Goal: Transaction & Acquisition: Obtain resource

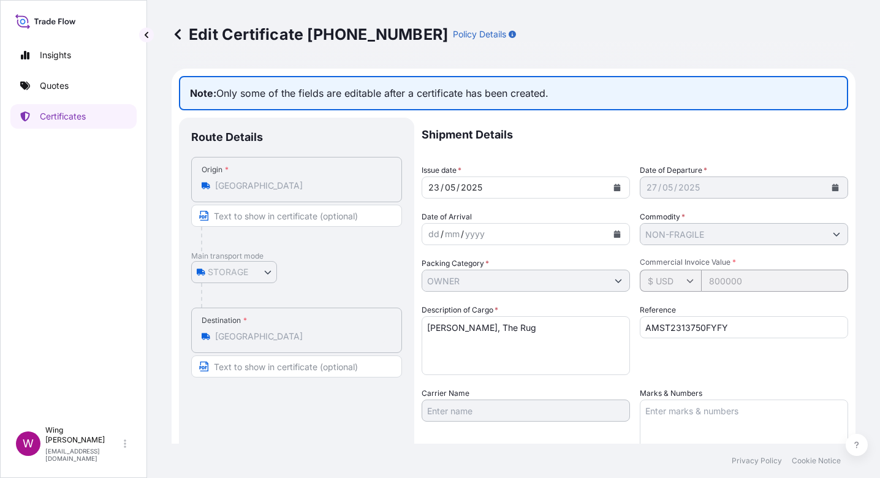
select select "STORAGE"
select select "31504"
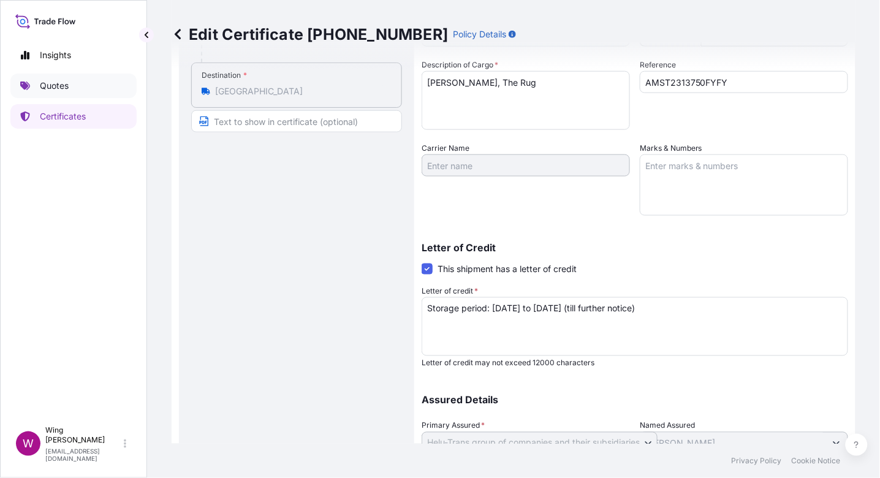
click at [66, 91] on p "Quotes" at bounding box center [54, 86] width 29 height 12
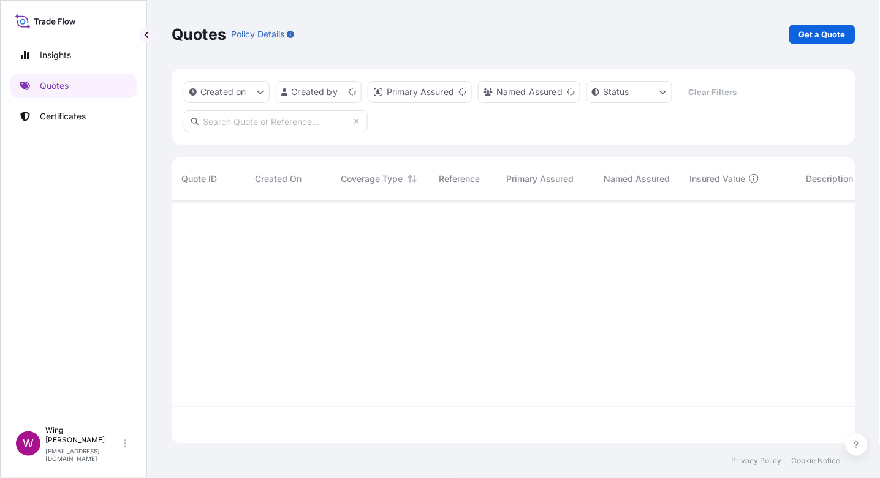
scroll to position [238, 672]
click at [811, 36] on p "Get a Quote" at bounding box center [822, 34] width 47 height 12
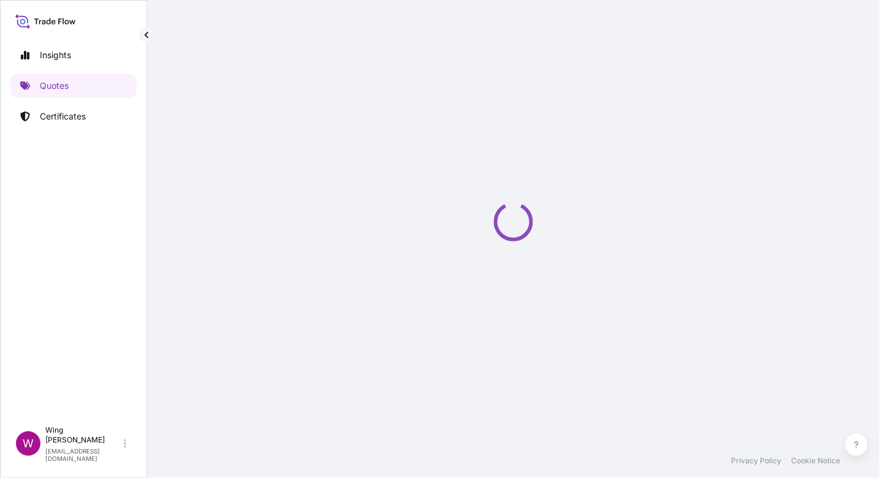
select select "AIR"
select select "Transit"
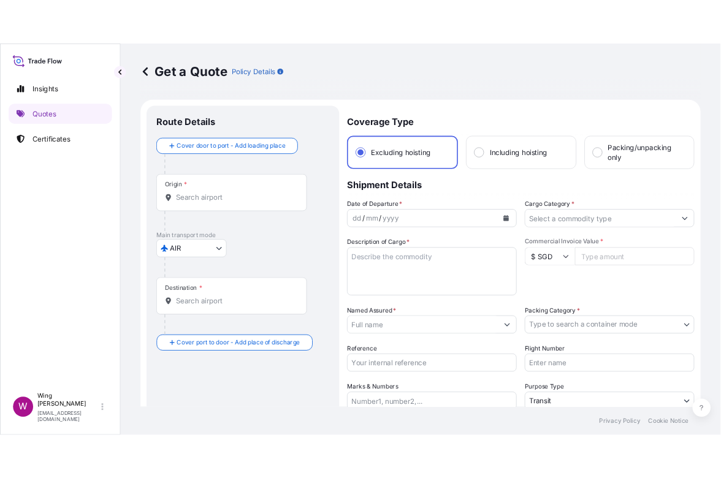
scroll to position [20, 0]
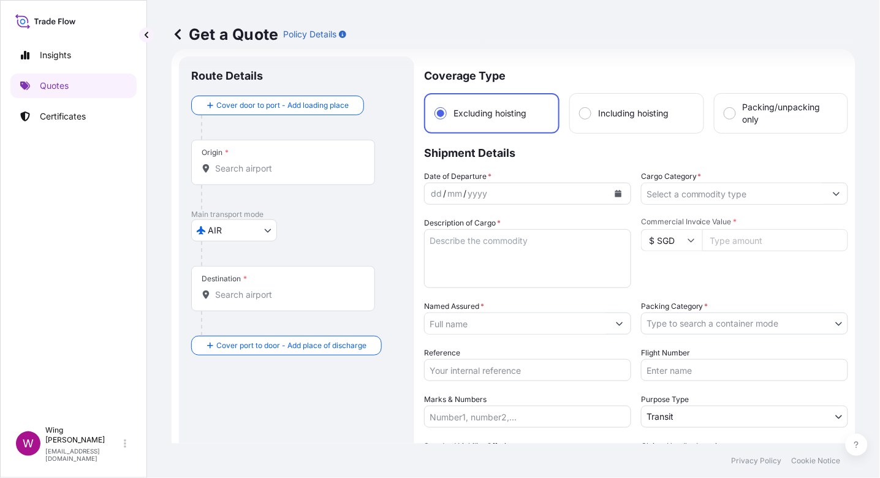
click at [243, 290] on input "Destination *" at bounding box center [287, 295] width 145 height 12
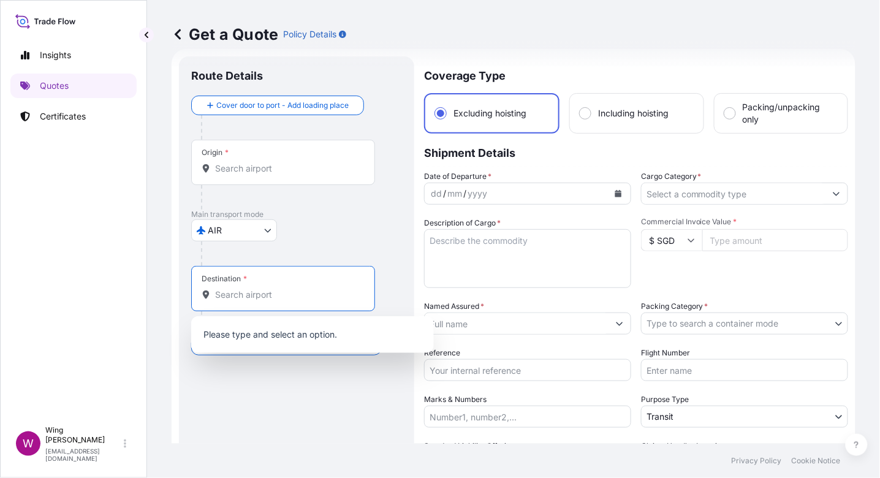
paste input "Milan, Italy"
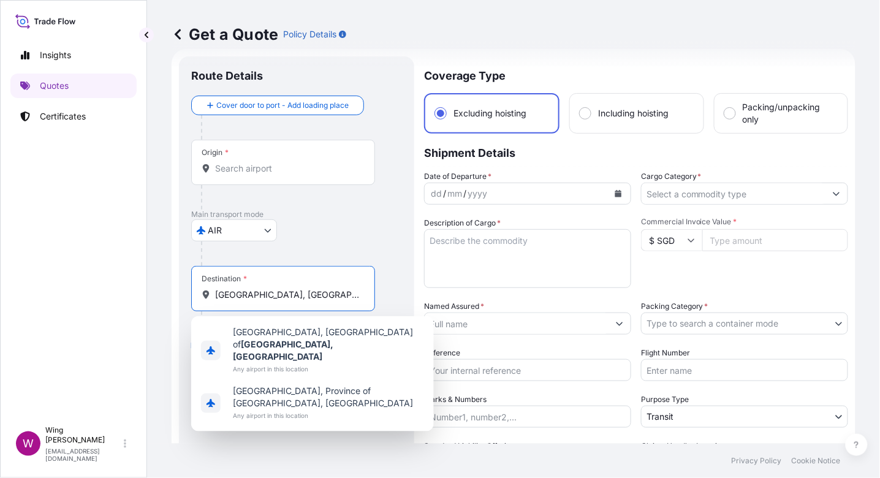
drag, startPoint x: 241, startPoint y: 295, endPoint x: 288, endPoint y: 300, distance: 46.8
click at [288, 300] on input "Milan, Italy" at bounding box center [287, 295] width 145 height 12
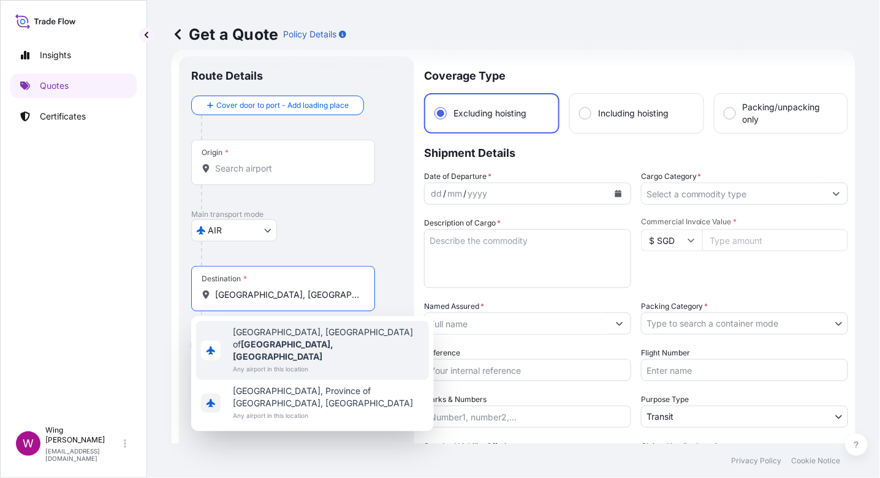
drag, startPoint x: 237, startPoint y: 295, endPoint x: 283, endPoint y: 302, distance: 45.8
click at [281, 301] on div "Destination * Milan, italy" at bounding box center [283, 288] width 184 height 45
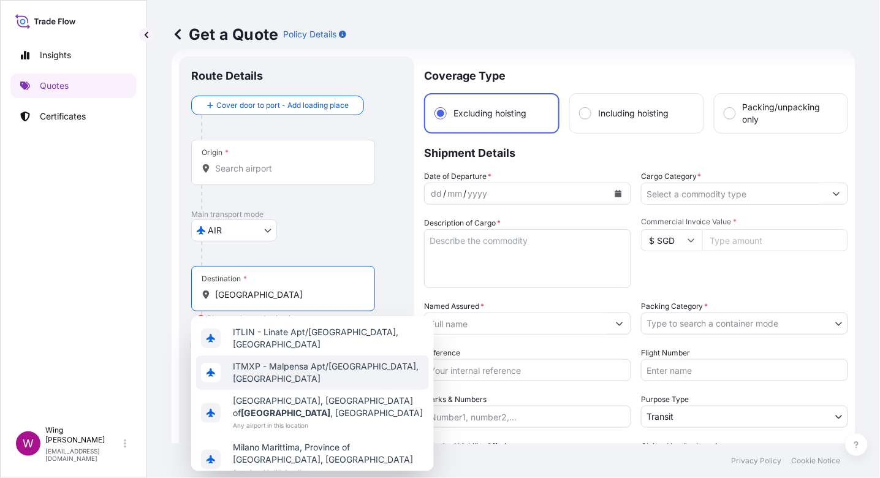
click at [281, 364] on span "ITMXP - Malpensa Apt/Milano, Italy" at bounding box center [328, 372] width 191 height 25
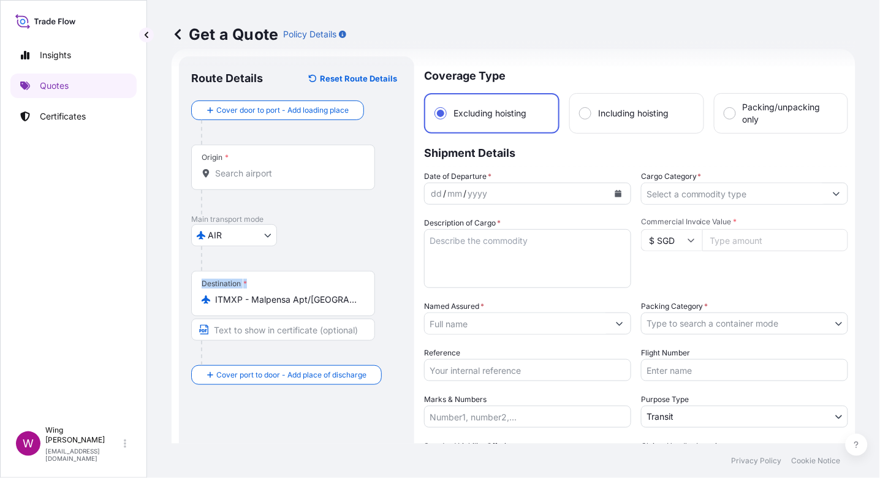
drag, startPoint x: 364, startPoint y: 303, endPoint x: 179, endPoint y: 305, distance: 185.2
click at [179, 305] on div "Route Details Reset Route Details Cover door to port - Add loading place Place …" at bounding box center [296, 310] width 235 height 509
click at [278, 302] on input "ITMXP - Malpensa Apt/Milano, Italy" at bounding box center [287, 300] width 145 height 12
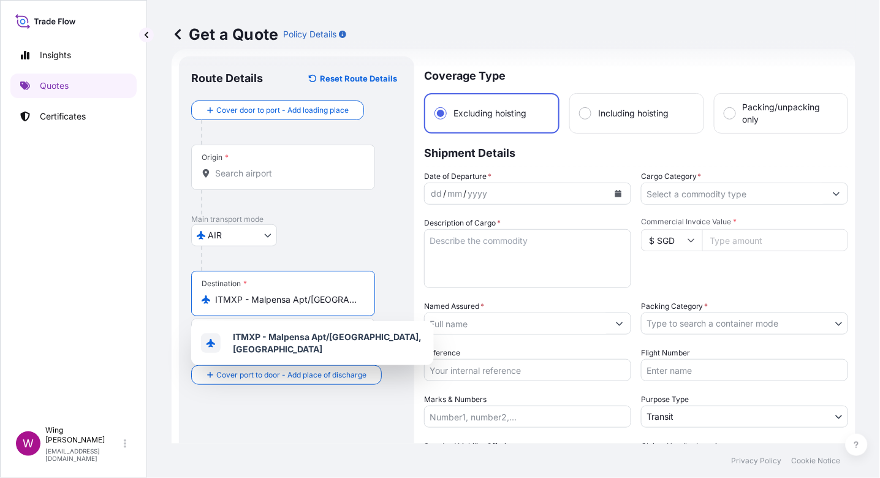
drag, startPoint x: 357, startPoint y: 298, endPoint x: 210, endPoint y: 299, distance: 146.5
click at [210, 299] on div "ITMXP - Malpensa Apt/Milano, Italy" at bounding box center [283, 300] width 163 height 12
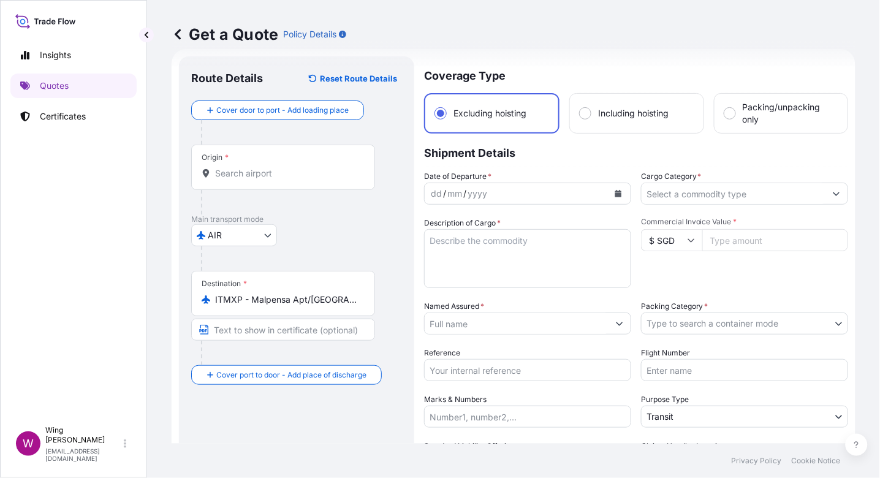
drag, startPoint x: 360, startPoint y: 300, endPoint x: 194, endPoint y: 299, distance: 166.1
click at [194, 299] on div "Destination * ITMXP - Malpensa Apt/Milano, Italy" at bounding box center [283, 293] width 184 height 45
click at [364, 297] on div "ITMXP - Malpensa Apt/Milano, Italy" at bounding box center [283, 300] width 163 height 12
click at [360, 297] on input "ITMXP - Malpensa Apt/Milano, Italy" at bounding box center [287, 300] width 145 height 12
drag, startPoint x: 359, startPoint y: 299, endPoint x: 238, endPoint y: 301, distance: 120.2
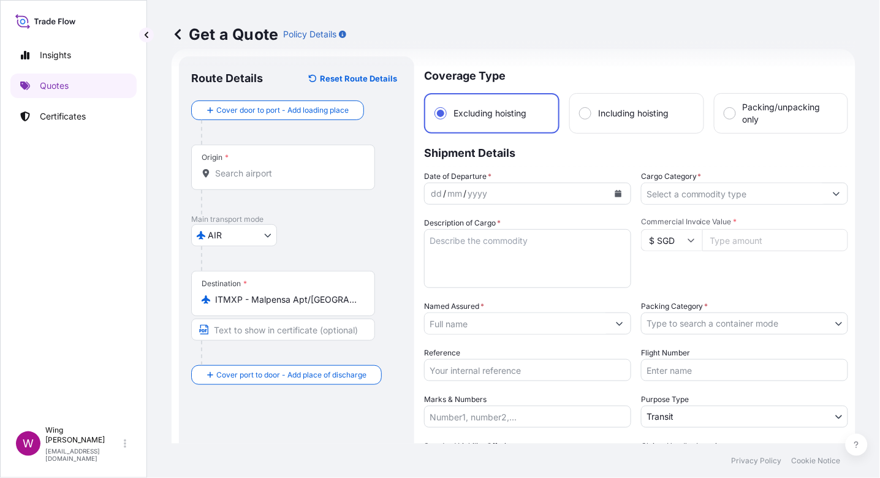
click at [238, 301] on div "ITMXP - Malpensa Apt/Milano, Italy" at bounding box center [283, 300] width 163 height 12
click at [238, 301] on input "ITMXP - Malpensa Apt/Milano, Italy" at bounding box center [287, 300] width 145 height 12
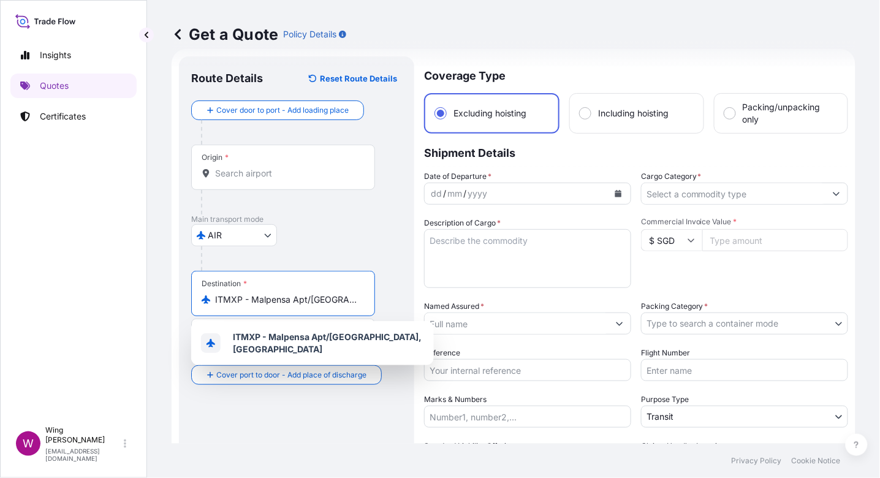
drag, startPoint x: 216, startPoint y: 297, endPoint x: 379, endPoint y: 297, distance: 162.5
click at [379, 297] on div "Destination * ITMXP - Malpensa Apt/Milano, Italy" at bounding box center [296, 318] width 211 height 94
type input "I"
click at [338, 294] on input "ITMXP - Malpensa Apt/Milano, Italy" at bounding box center [287, 300] width 145 height 12
click at [359, 302] on div "ITMXP - Malpensa Apt/Milano, Italy" at bounding box center [283, 300] width 163 height 12
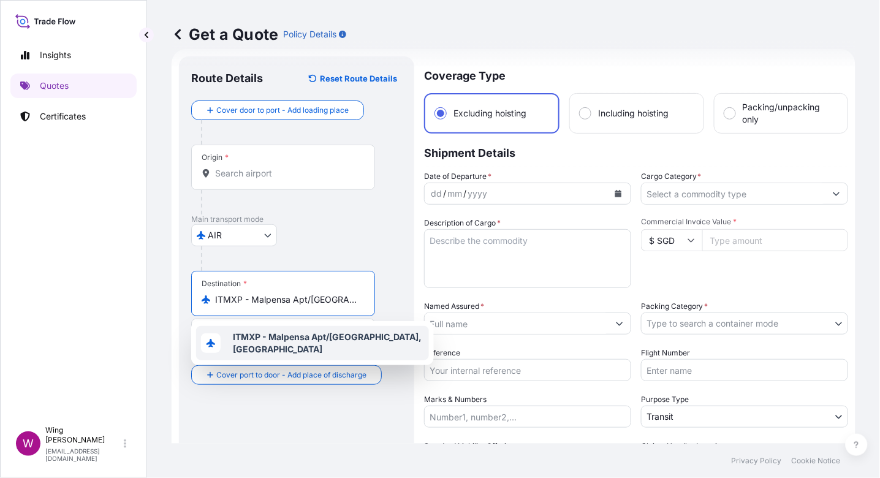
click at [359, 302] on input "ITMXP - Malpensa Apt/Milano, Italy" at bounding box center [287, 300] width 145 height 12
click at [359, 299] on input "ITMXP - Malpensa Apt/Milano, Italy" at bounding box center [287, 300] width 145 height 12
drag, startPoint x: 310, startPoint y: 301, endPoint x: 180, endPoint y: 295, distance: 130.1
click at [180, 295] on div "Route Details Reset Route Details Cover door to port - Add loading place Place …" at bounding box center [296, 310] width 235 height 509
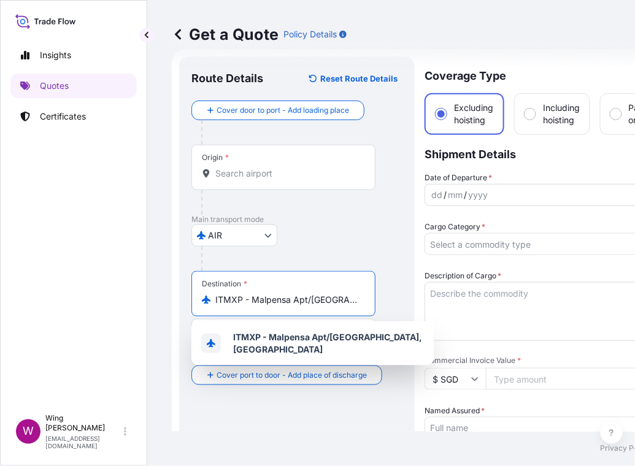
drag, startPoint x: 311, startPoint y: 303, endPoint x: 139, endPoint y: 299, distance: 172.3
click at [139, 299] on div "Insights Quotes Certificates W Wing Lee winglee@helutrans.com Get a Quote Polic…" at bounding box center [317, 233] width 635 height 466
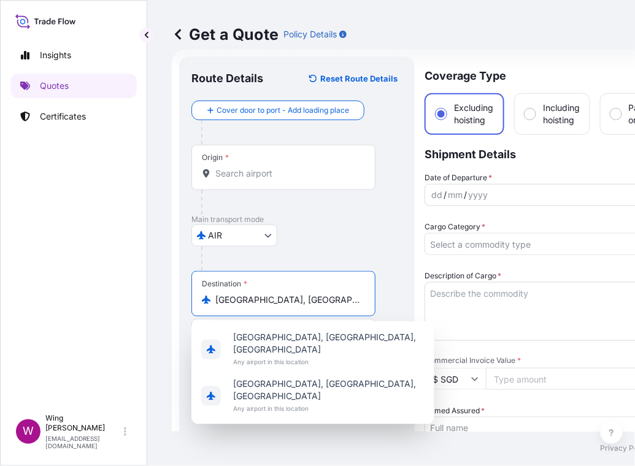
drag, startPoint x: 240, startPoint y: 302, endPoint x: 288, endPoint y: 300, distance: 47.2
click at [288, 300] on input "Milano, Italy" at bounding box center [287, 300] width 145 height 12
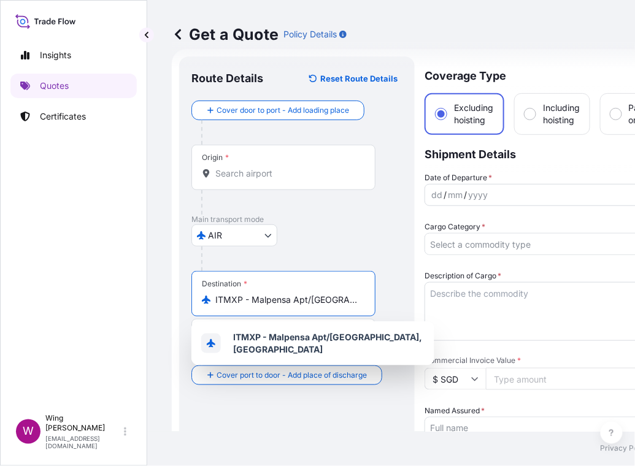
drag, startPoint x: 308, startPoint y: 302, endPoint x: 153, endPoint y: 301, distance: 155.7
click at [153, 301] on div "Get a Quote Policy Details Route Details Reset Route Details Cover door to port…" at bounding box center [447, 216] width 601 height 432
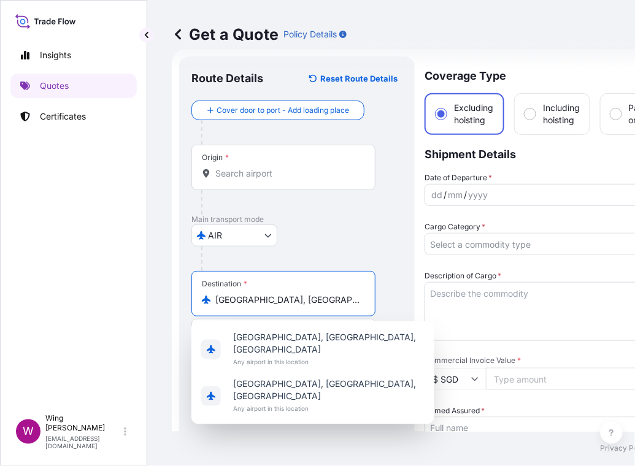
drag, startPoint x: 239, startPoint y: 305, endPoint x: 285, endPoint y: 302, distance: 46.0
click at [285, 302] on input "Milano, Italy" at bounding box center [287, 300] width 145 height 12
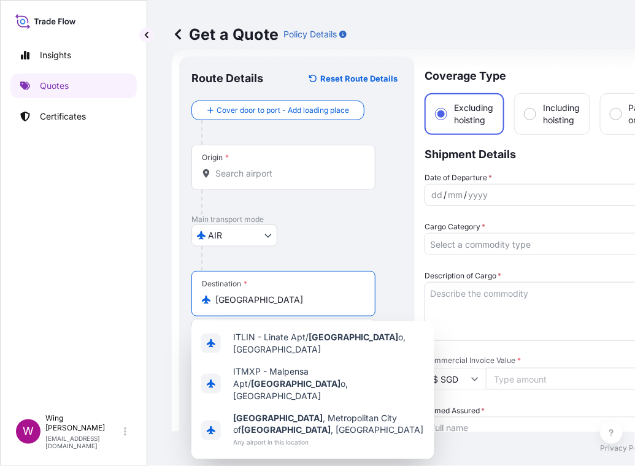
type input "ITMXP - Malpensa Apt/Milano, Italy"
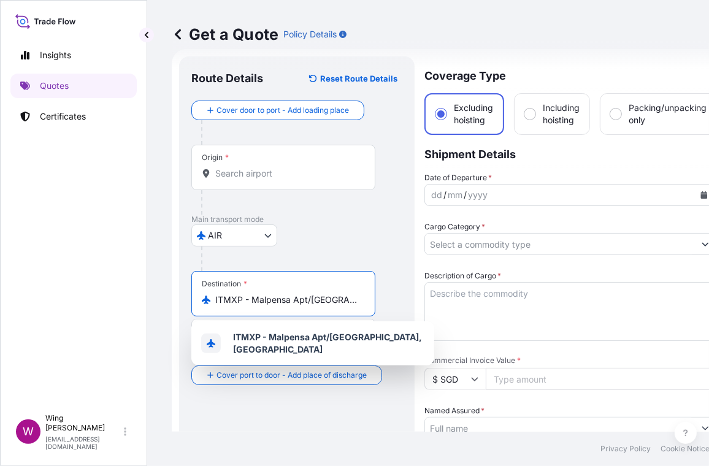
click at [563, 53] on div "Get a Quote Policy Details" at bounding box center [448, 34] width 552 height 69
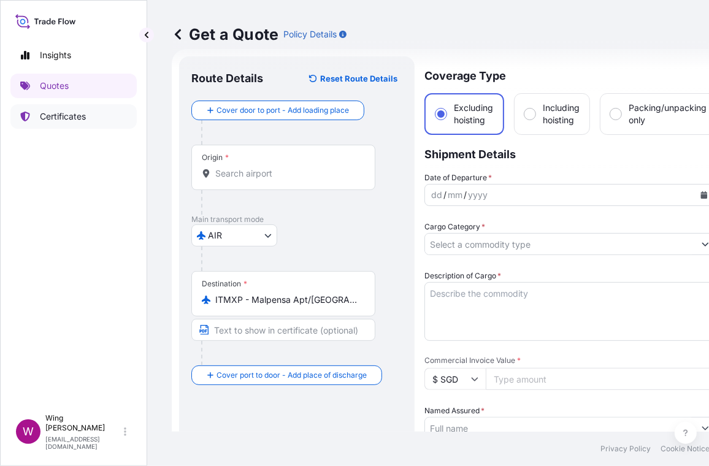
click at [42, 115] on p "Certificates" at bounding box center [63, 116] width 46 height 12
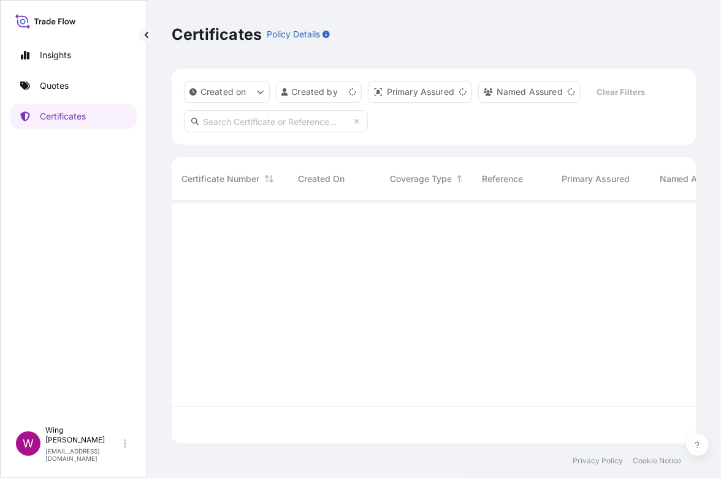
scroll to position [238, 513]
click at [65, 85] on p "Quotes" at bounding box center [54, 86] width 29 height 12
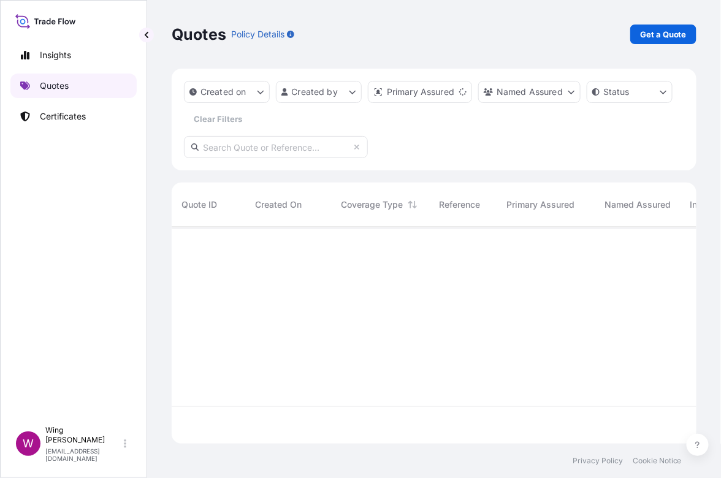
scroll to position [212, 513]
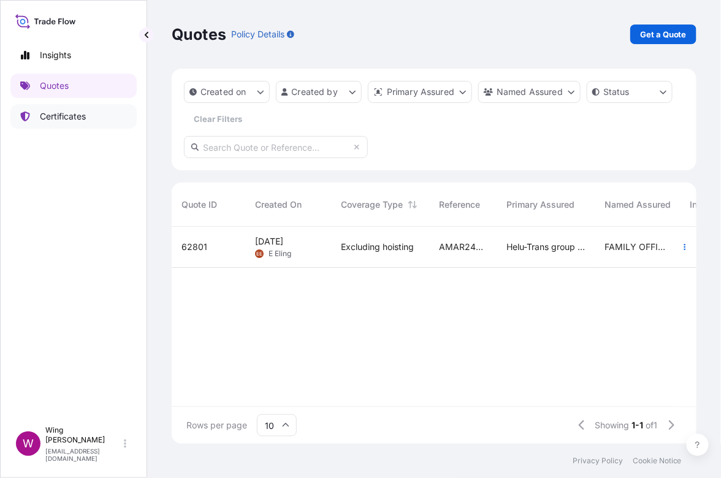
click at [50, 113] on p "Certificates" at bounding box center [63, 116] width 46 height 12
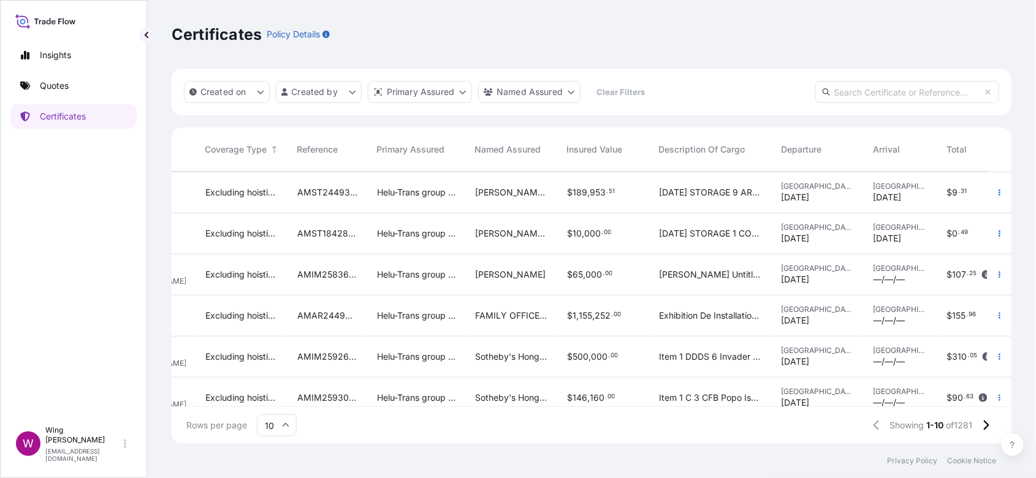
scroll to position [82, 220]
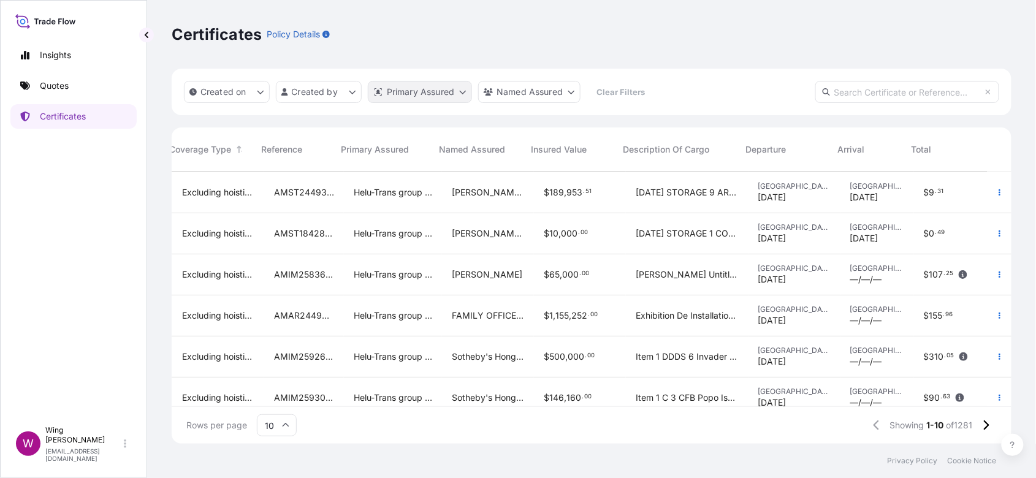
click at [457, 94] on html "Insights Quotes Certificates W Wing Lee winglee@helutrans.com Certificates Poli…" at bounding box center [518, 239] width 1036 height 478
click at [329, 95] on html "Insights Quotes Certificates W Wing Lee winglee@helutrans.com Certificates Poli…" at bounding box center [518, 239] width 1036 height 478
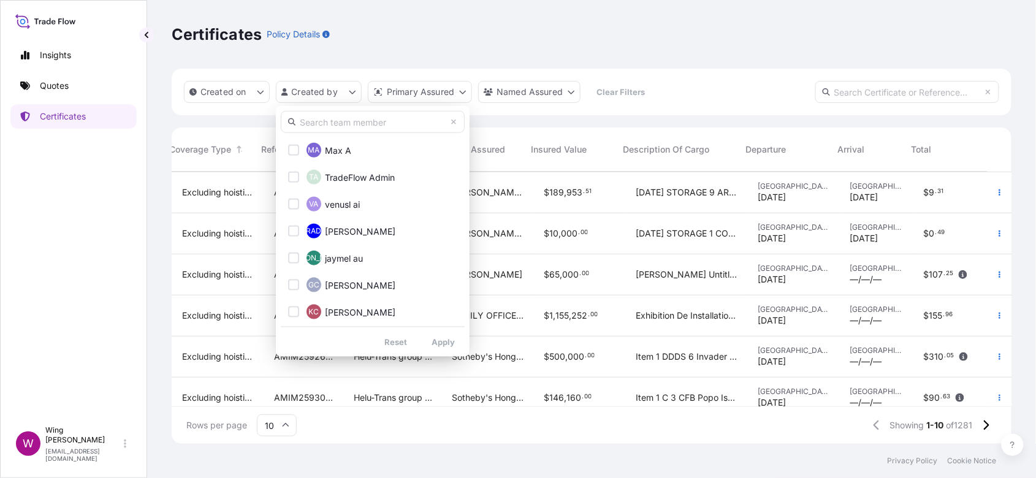
click at [329, 95] on html "Insights Quotes Certificates W Wing Lee winglee@helutrans.com Certificates Poli…" at bounding box center [518, 239] width 1036 height 478
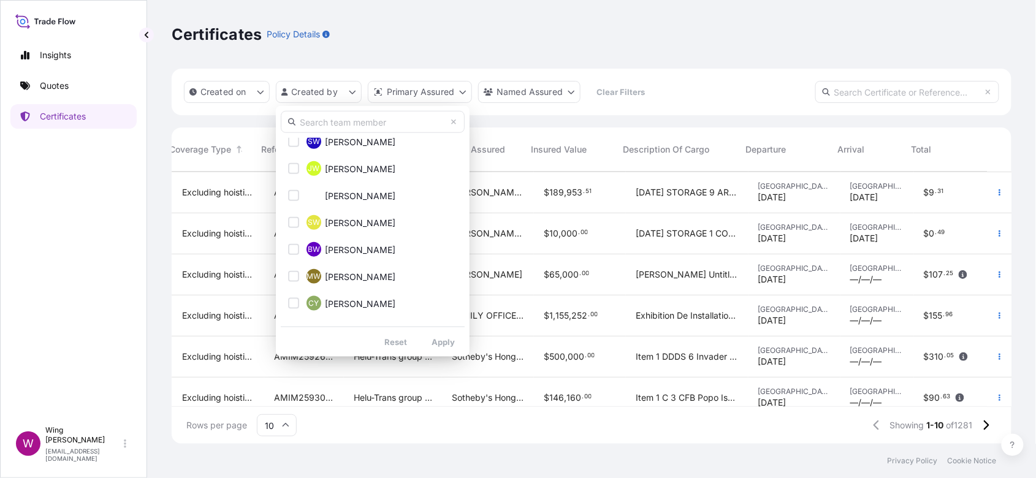
scroll to position [1162, 0]
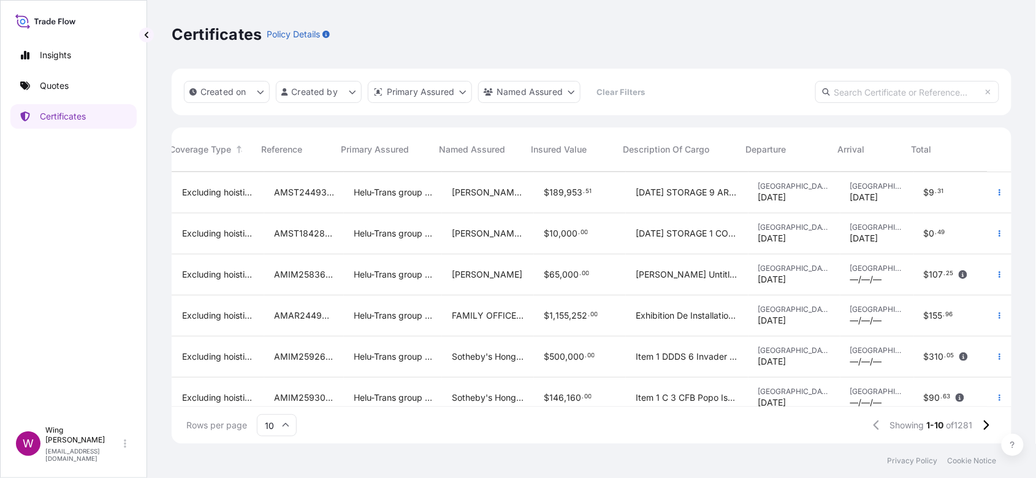
click at [533, 97] on html "Insights Quotes Certificates W Wing Lee winglee@helutrans.com Certificates Poli…" at bounding box center [518, 239] width 1036 height 478
click at [533, 94] on html "Insights Quotes Certificates W Wing Lee winglee@helutrans.com Certificates Poli…" at bounding box center [518, 239] width 1036 height 478
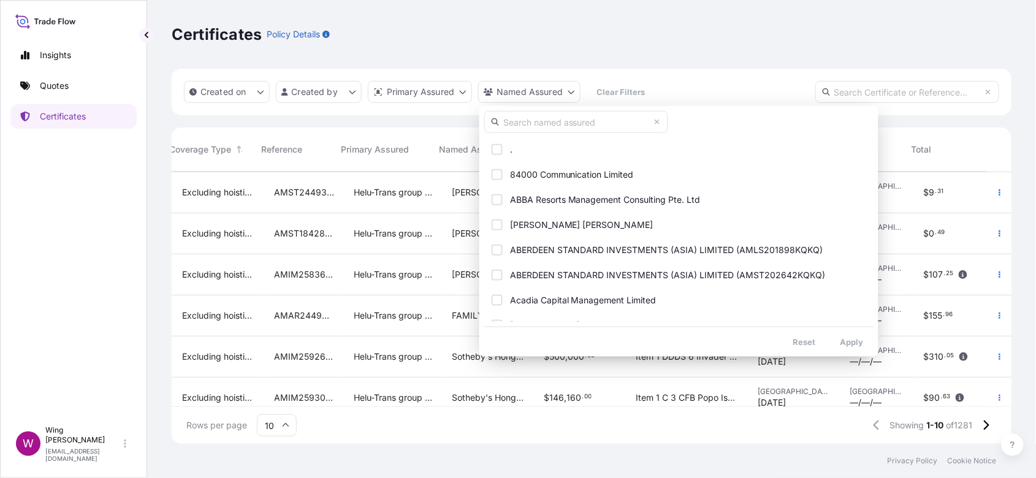
click at [464, 99] on html "Insights Quotes Certificates W Wing Lee winglee@helutrans.com Certificates Poli…" at bounding box center [518, 239] width 1036 height 478
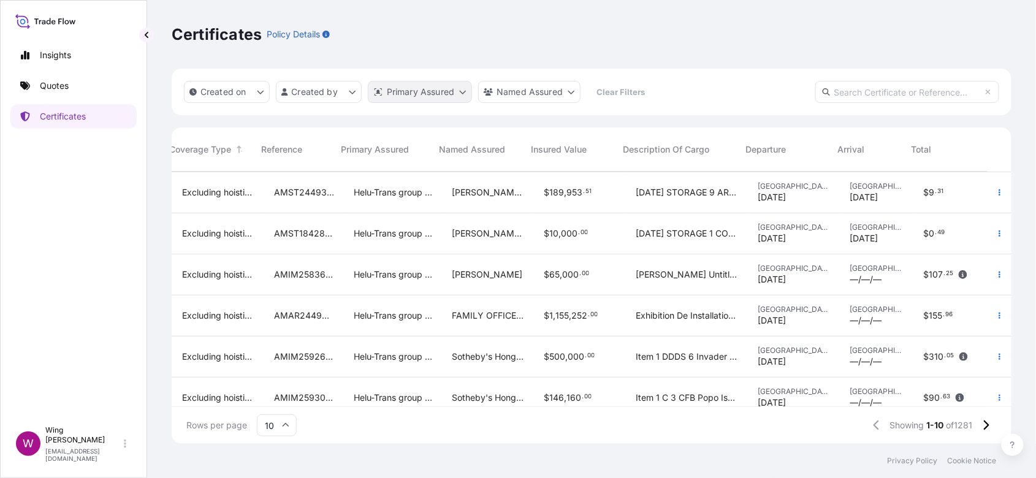
click at [463, 94] on html "Insights Quotes Certificates W Wing Lee winglee@helutrans.com Certificates Poli…" at bounding box center [518, 239] width 1036 height 478
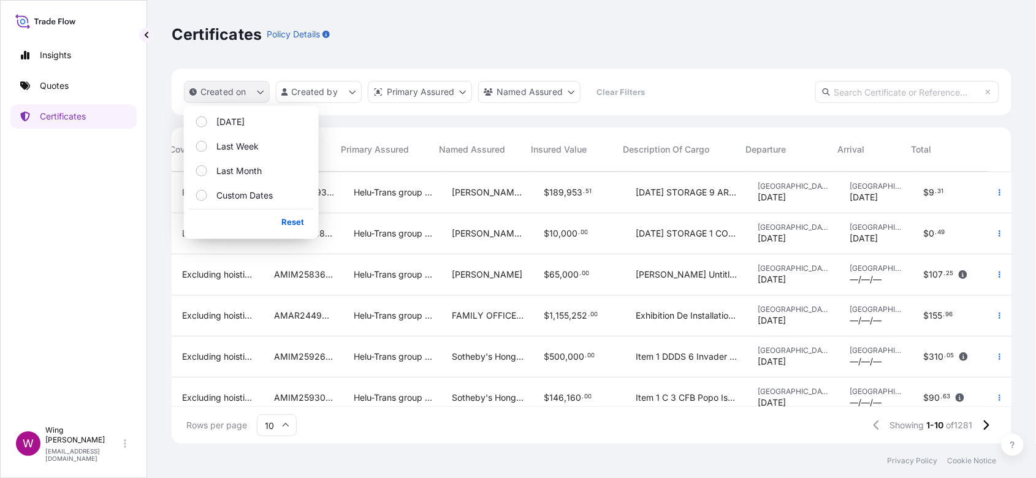
click at [255, 92] on button "Created on" at bounding box center [227, 92] width 86 height 22
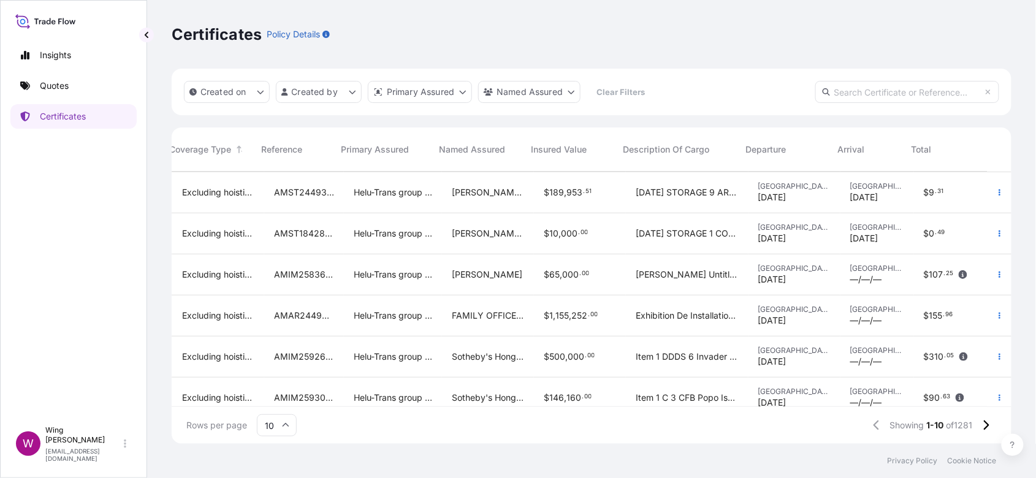
click at [357, 55] on div "Certificates Policy Details" at bounding box center [592, 34] width 840 height 69
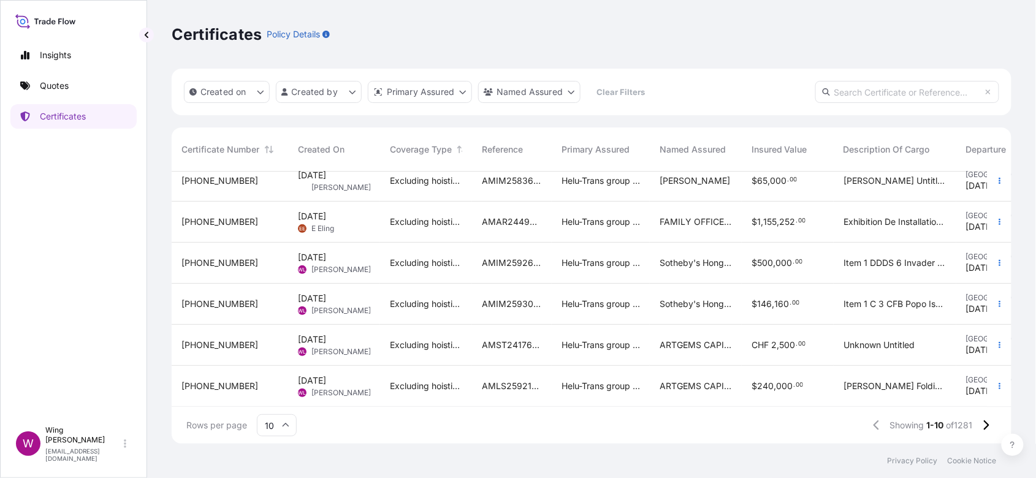
scroll to position [105, 0]
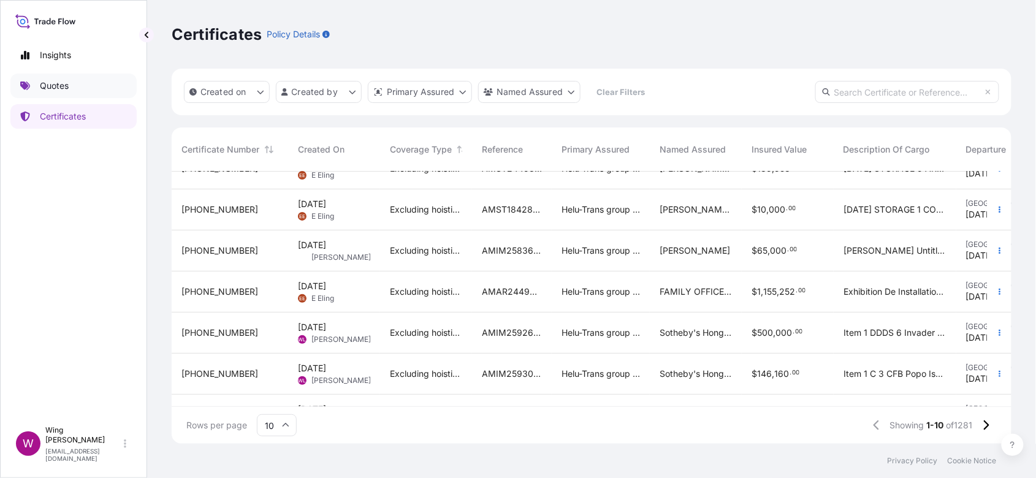
click at [35, 83] on link "Quotes" at bounding box center [73, 86] width 126 height 25
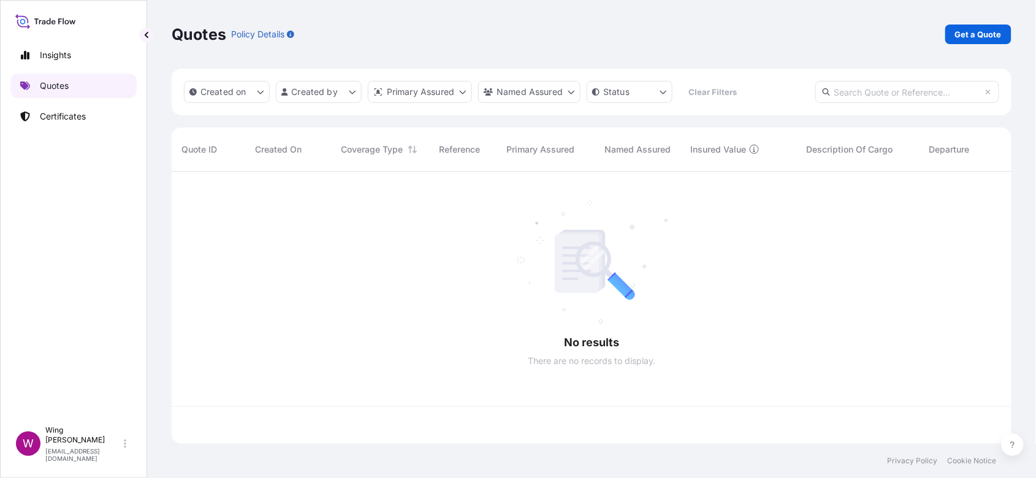
scroll to position [267, 828]
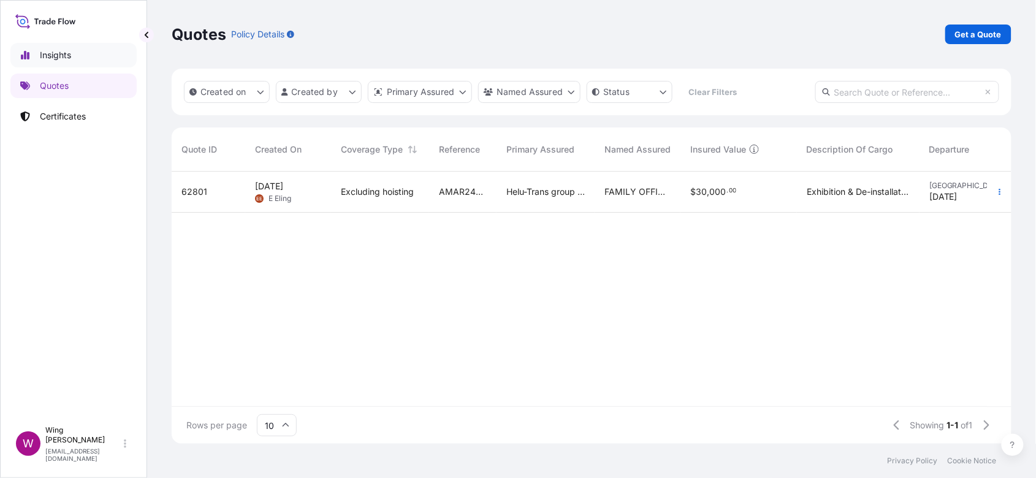
click at [59, 58] on p "Insights" at bounding box center [55, 55] width 31 height 12
select select "2025"
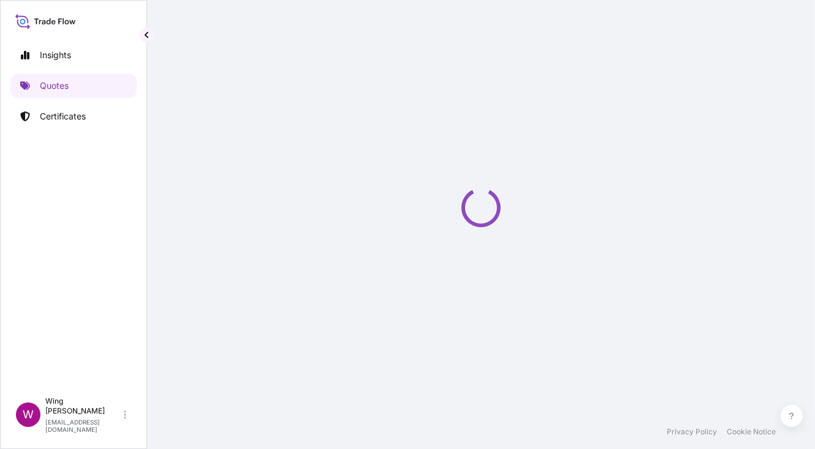
select select "STORAGE"
select select "27"
select select "Storage"
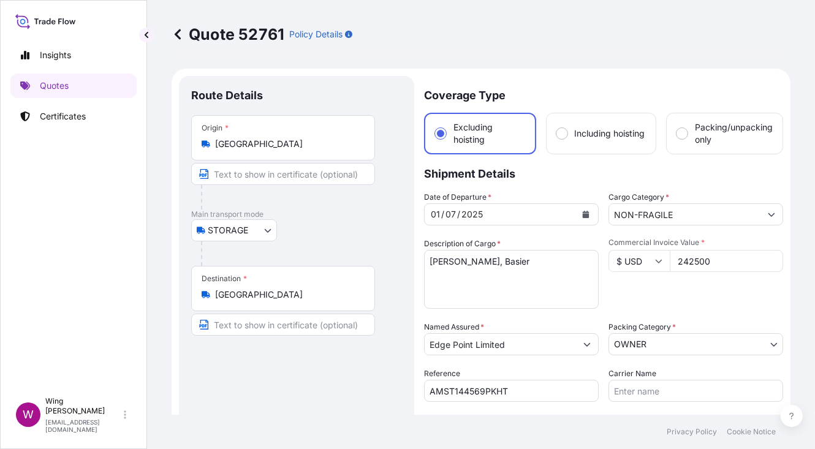
scroll to position [82, 0]
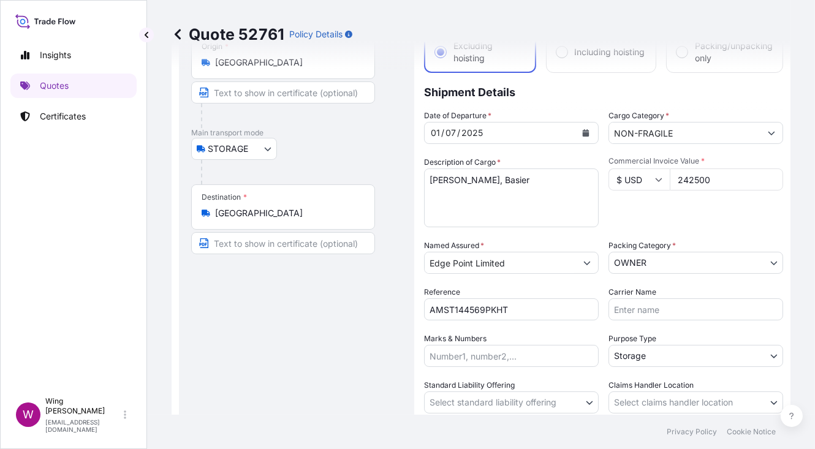
click at [378, 329] on div "Route Details Place of loading Road / [GEOGRAPHIC_DATA] / Inland Origin * [GEOG…" at bounding box center [296, 296] width 211 height 579
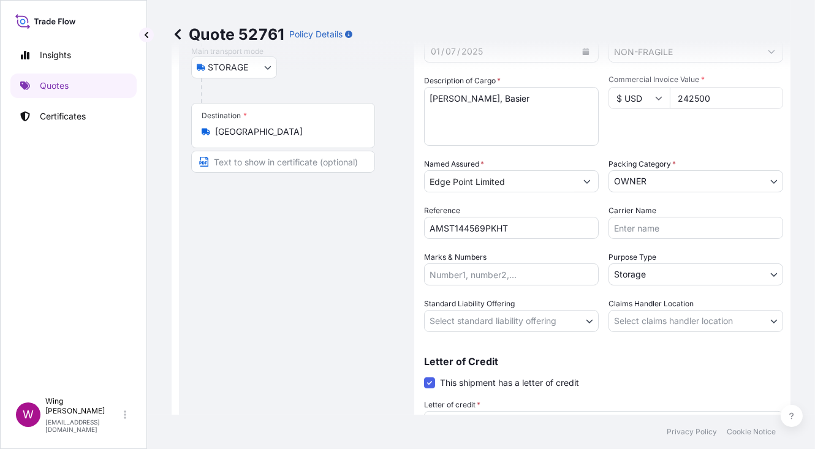
scroll to position [0, 0]
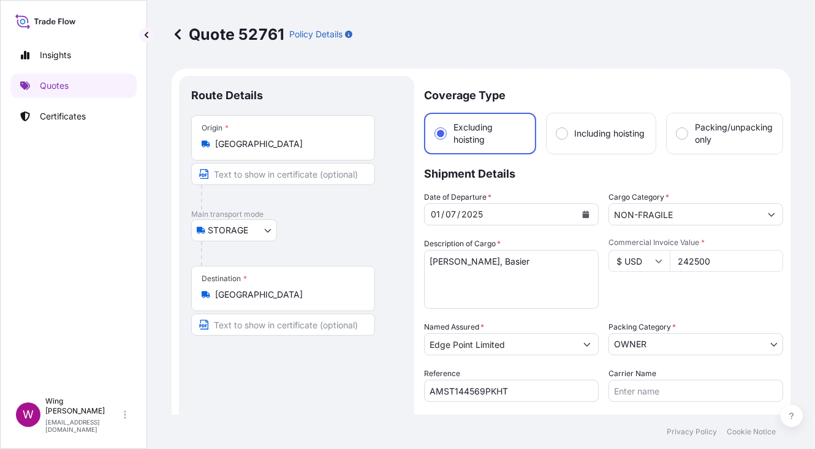
click at [217, 388] on div "Route Details Place of loading Road / Inland Road / Inland Origin * Hong Kong M…" at bounding box center [296, 377] width 211 height 579
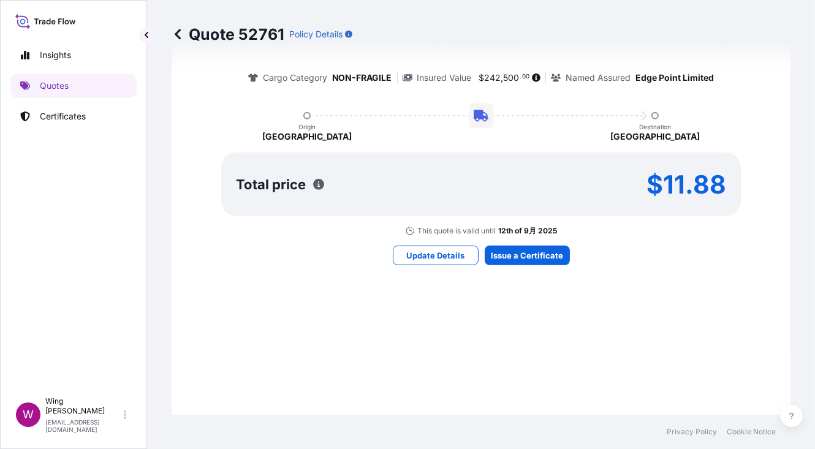
scroll to position [1062, 0]
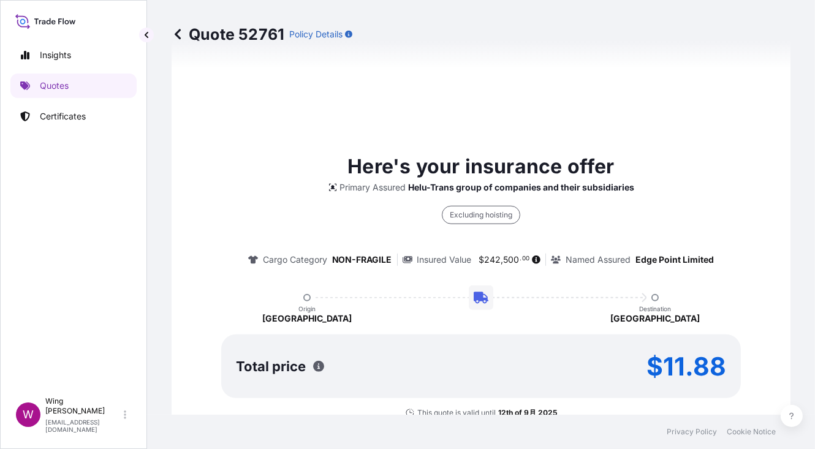
type input "[DATE]"
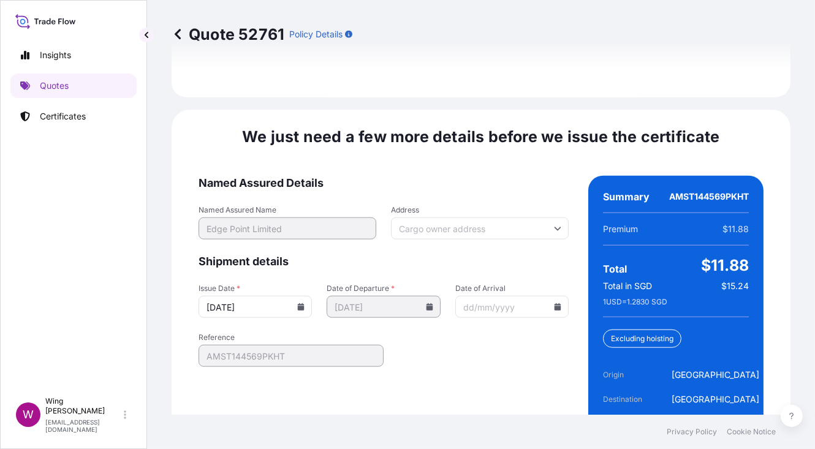
scroll to position [1983, 0]
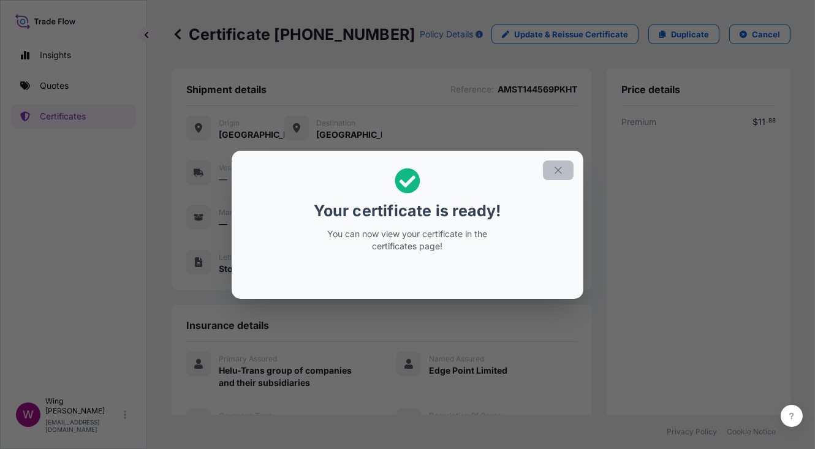
click at [555, 171] on icon "button" at bounding box center [558, 170] width 11 height 11
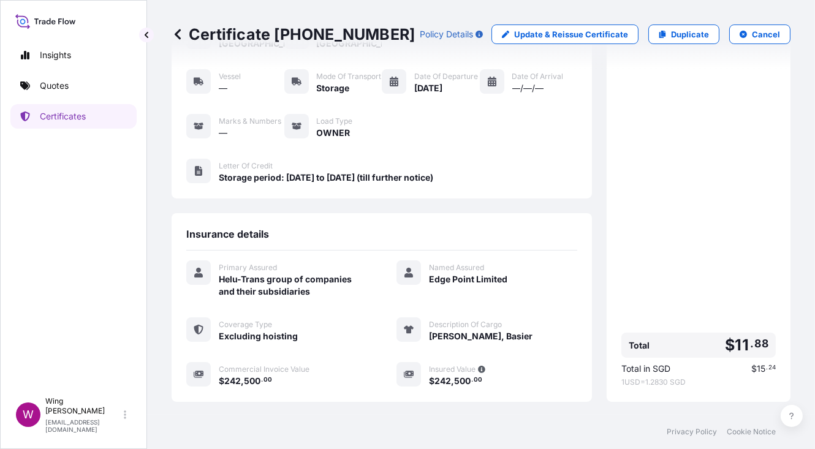
scroll to position [221, 0]
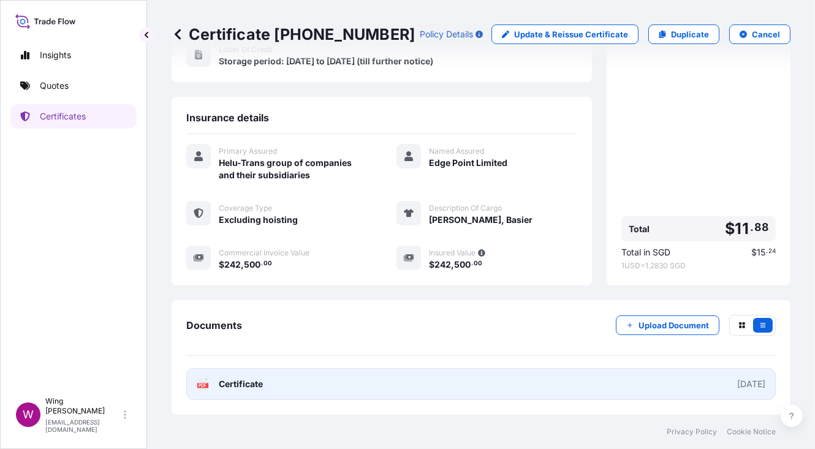
click at [207, 386] on rect at bounding box center [202, 385] width 11 height 5
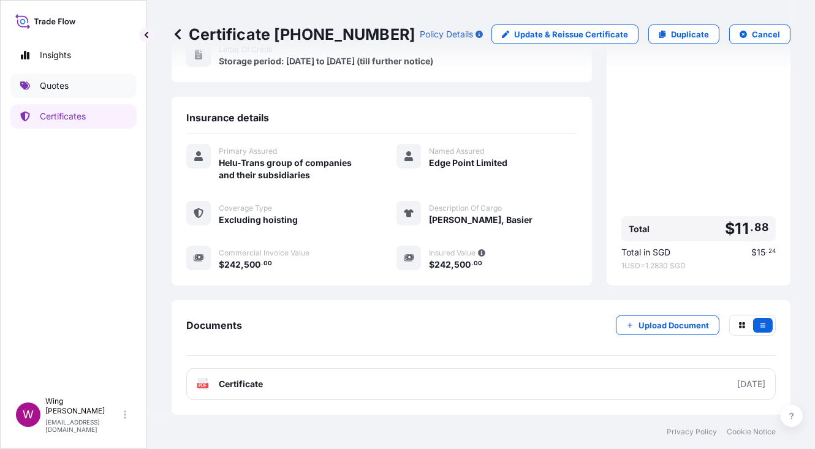
click at [55, 80] on p "Quotes" at bounding box center [54, 86] width 29 height 12
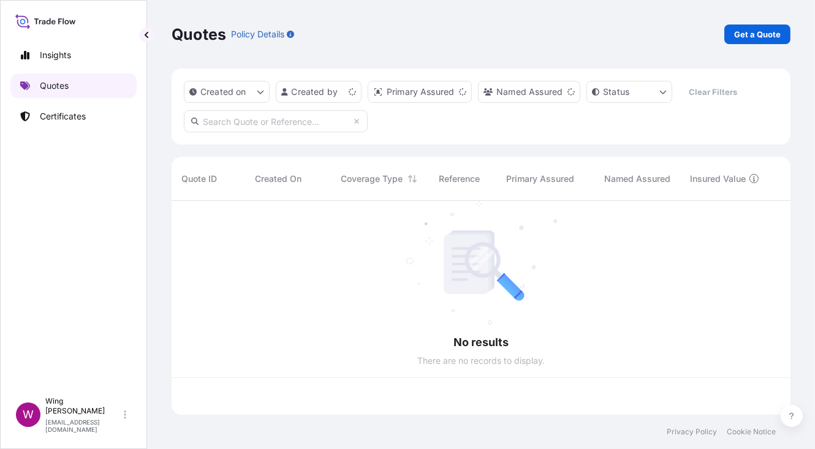
scroll to position [209, 606]
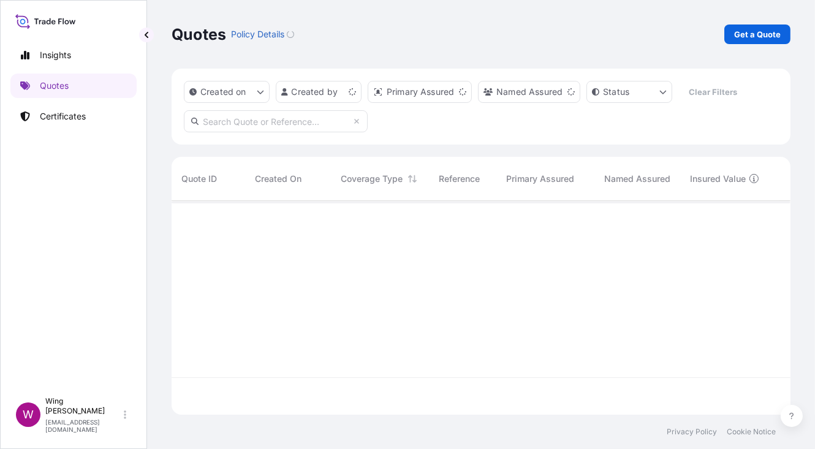
scroll to position [209, 606]
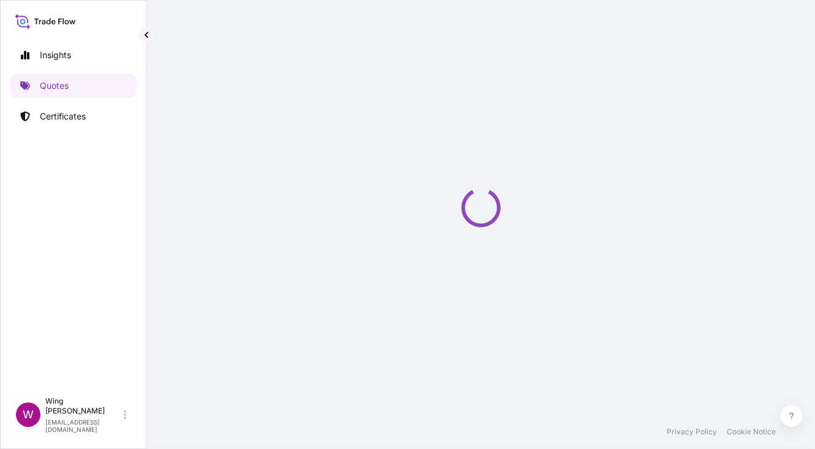
select select "STORAGE"
select select "27"
select select "Storage"
select select "Yes"
select select "[GEOGRAPHIC_DATA]"
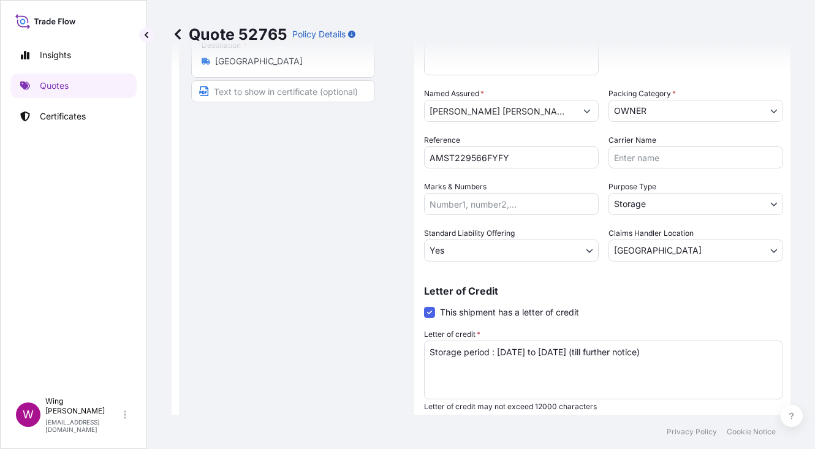
scroll to position [227, 0]
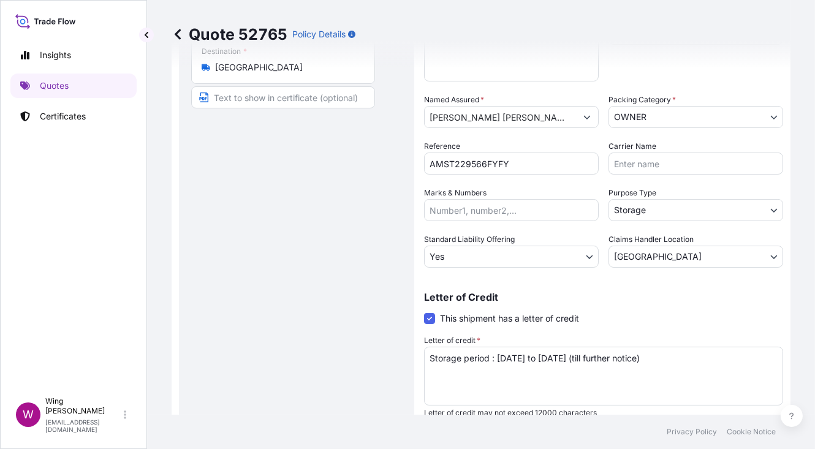
click at [281, 240] on div "Route Details Place of loading Road / Inland Road / Inland Origin * Hong Kong M…" at bounding box center [296, 150] width 211 height 579
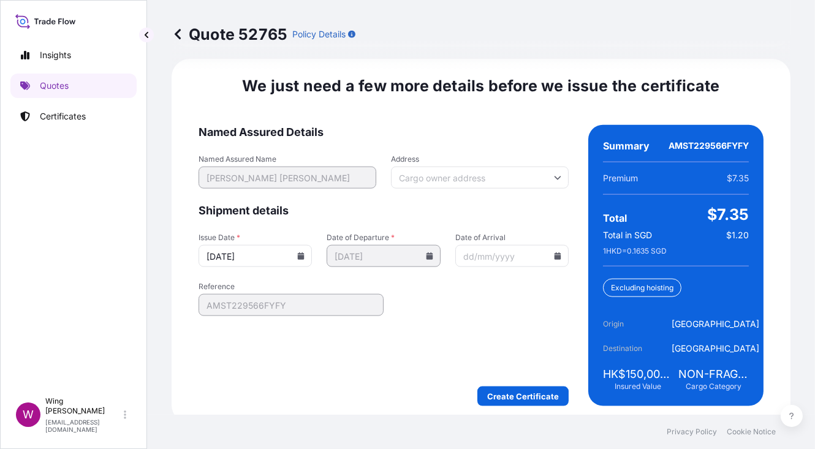
scroll to position [1983, 0]
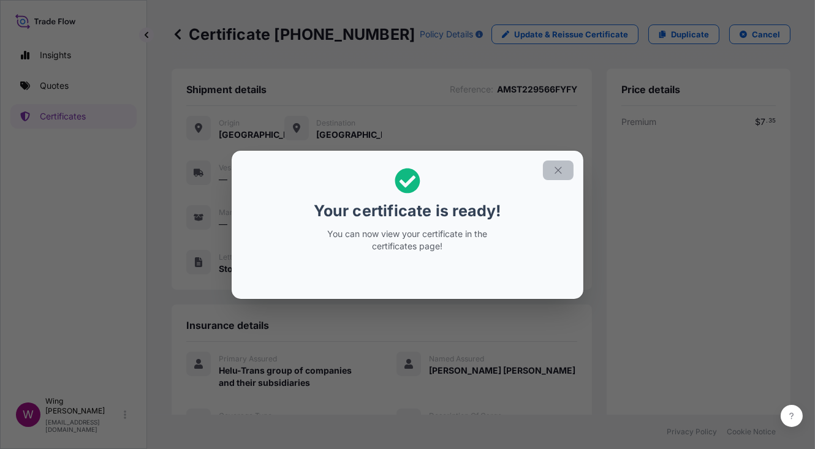
click at [557, 172] on icon "button" at bounding box center [558, 170] width 11 height 11
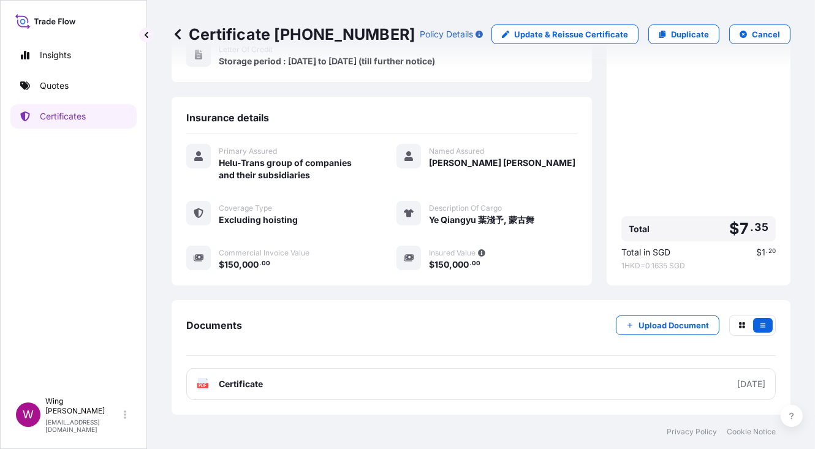
scroll to position [221, 0]
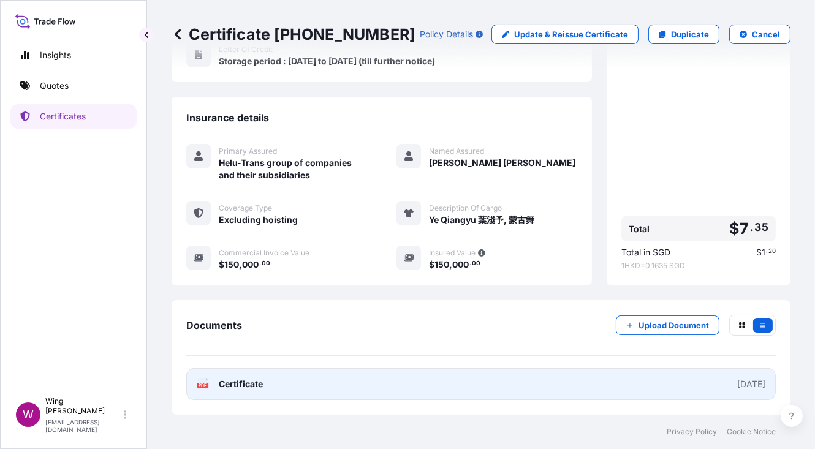
click at [213, 390] on div "PDF Certificate" at bounding box center [230, 384] width 66 height 12
click at [197, 383] on icon "PDF" at bounding box center [203, 384] width 12 height 12
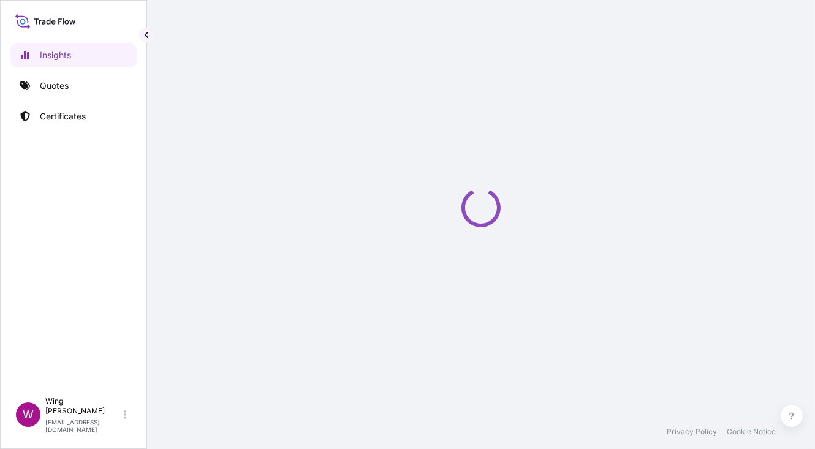
select select "2025"
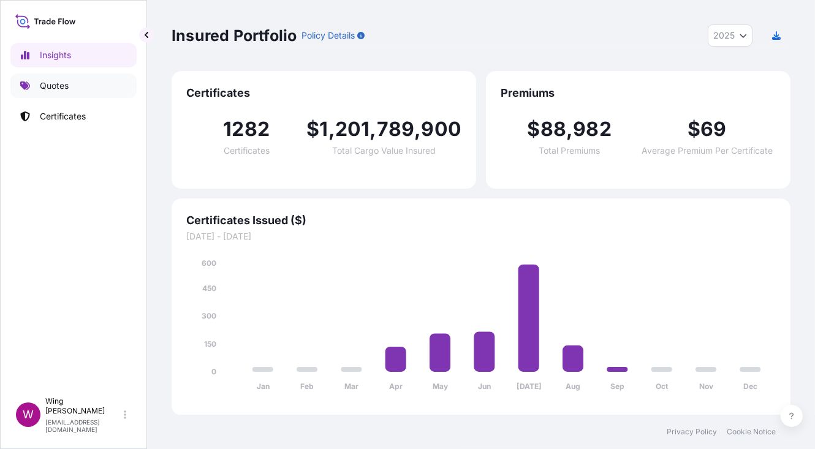
click at [50, 90] on p "Quotes" at bounding box center [54, 86] width 29 height 12
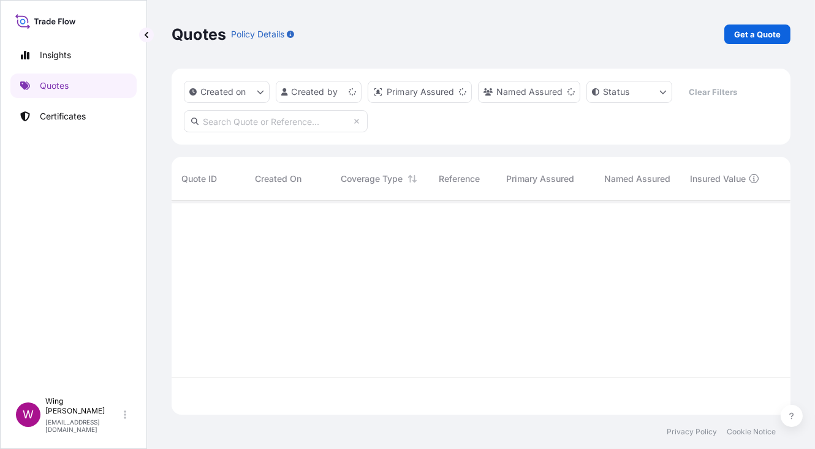
scroll to position [209, 606]
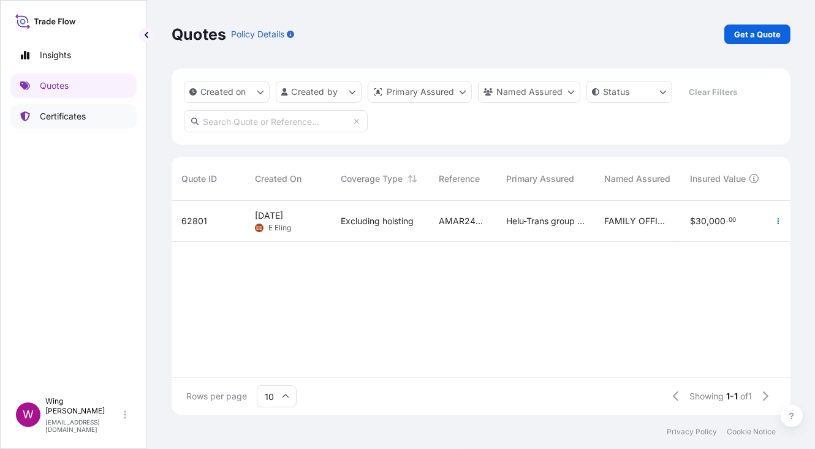
click at [66, 114] on p "Certificates" at bounding box center [63, 116] width 46 height 12
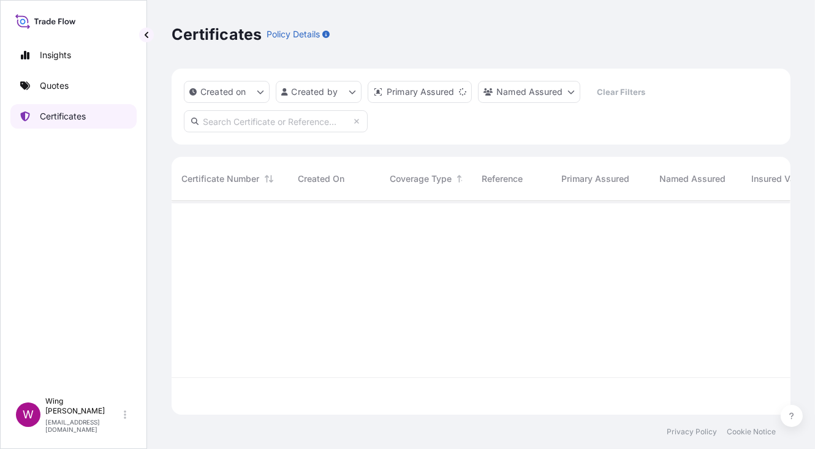
scroll to position [209, 606]
